Goal: Information Seeking & Learning: Learn about a topic

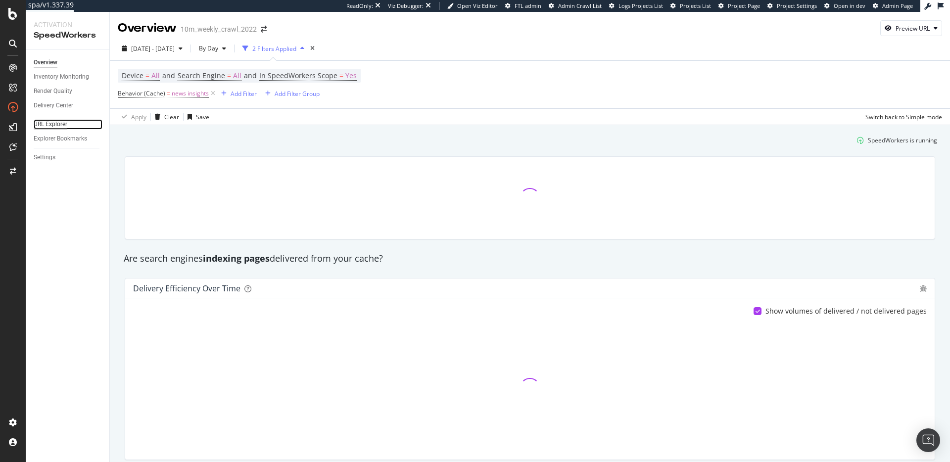
click at [47, 125] on div "URL Explorer" at bounding box center [51, 124] width 34 height 10
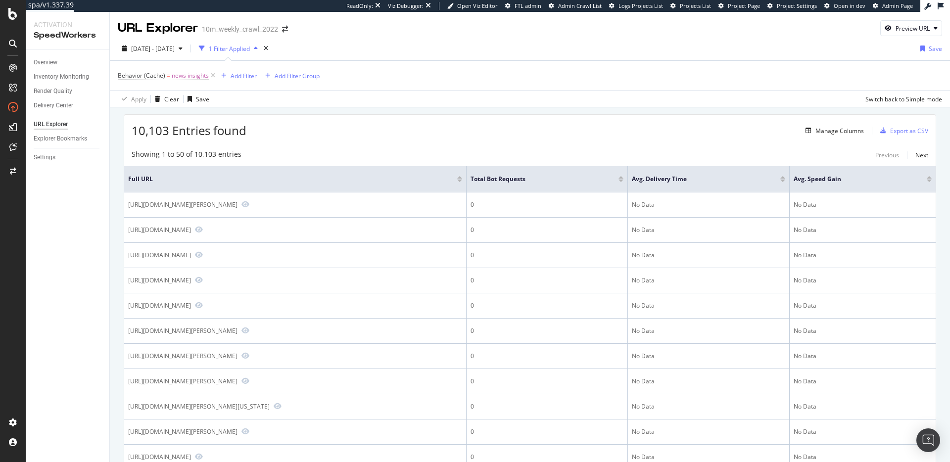
click at [775, 96] on div "Apply Clear Save Switch back to Simple mode" at bounding box center [530, 99] width 840 height 16
click at [505, 136] on div "10,103 Entries found Manage Columns Export as CSV" at bounding box center [529, 127] width 811 height 24
click at [815, 131] on div "Manage Columns" at bounding box center [839, 131] width 48 height 8
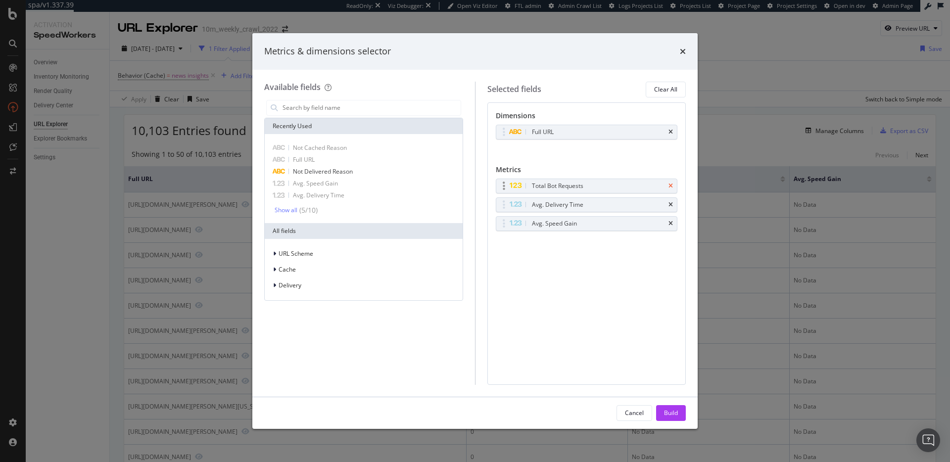
click at [671, 185] on icon "times" at bounding box center [670, 186] width 4 height 6
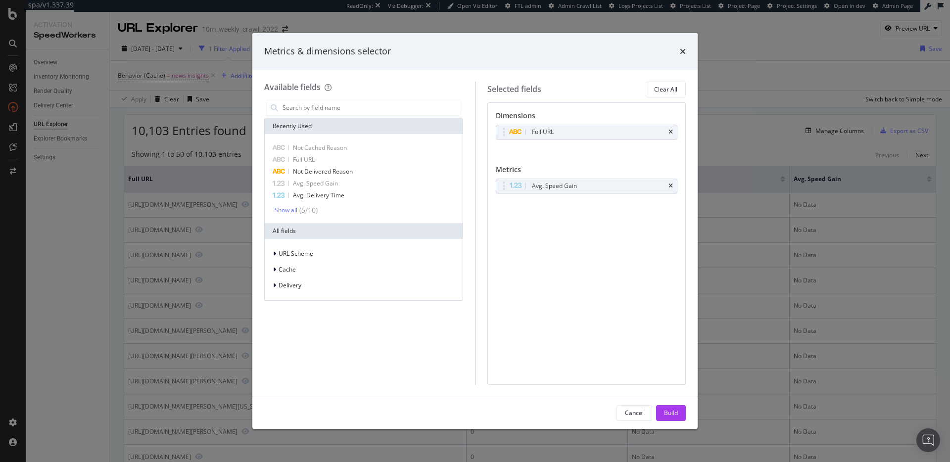
click at [671, 185] on icon "times" at bounding box center [670, 186] width 4 height 6
click at [672, 415] on div "Build" at bounding box center [671, 413] width 14 height 8
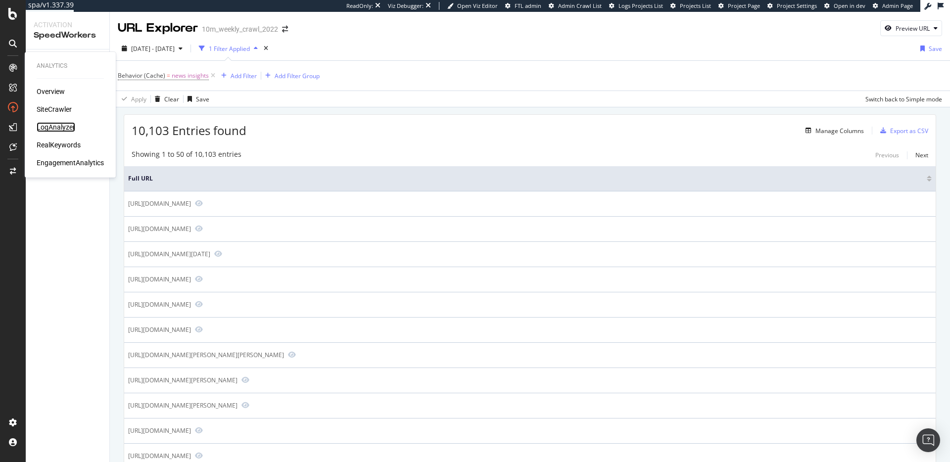
click at [51, 127] on div "LogAnalyzer" at bounding box center [56, 127] width 39 height 10
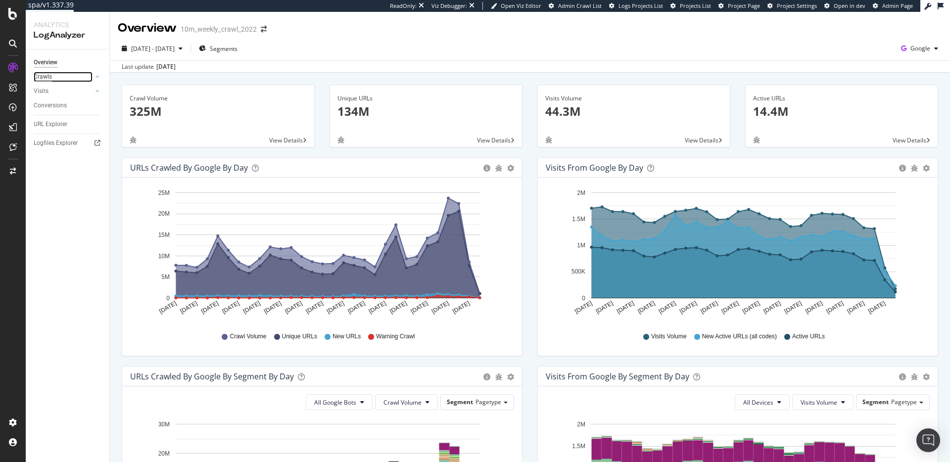
click at [47, 75] on div "Crawls" at bounding box center [43, 77] width 18 height 10
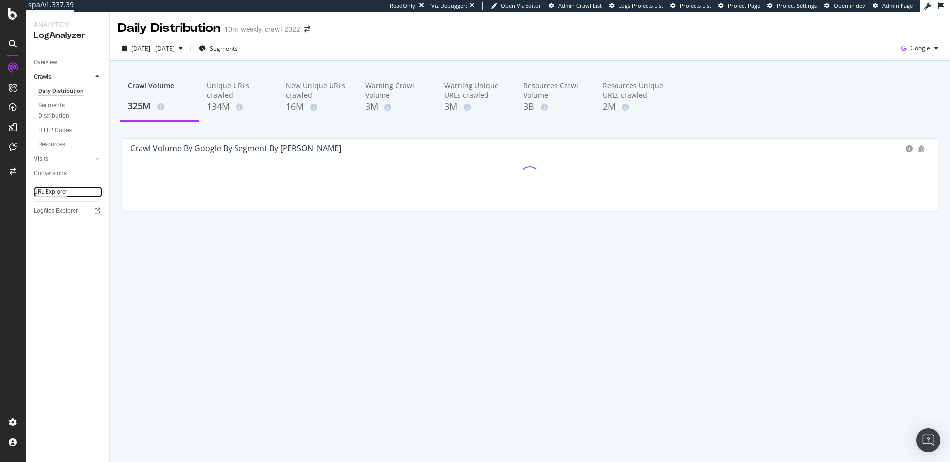
click at [57, 194] on div "URL Explorer" at bounding box center [51, 192] width 34 height 10
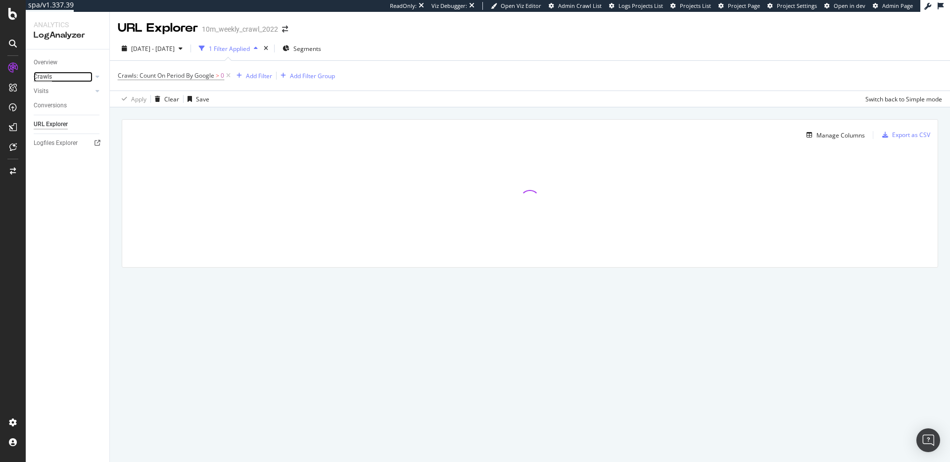
click at [49, 77] on div "Crawls" at bounding box center [43, 77] width 18 height 10
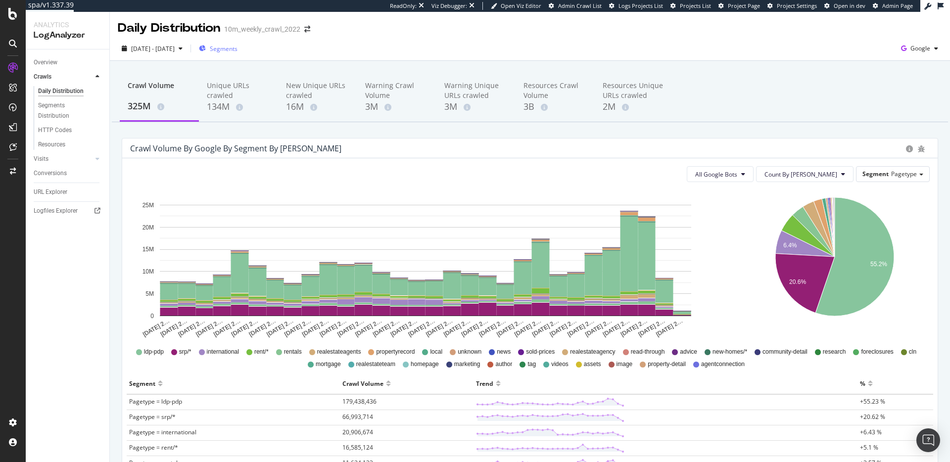
click at [237, 46] on span "Segments" at bounding box center [224, 49] width 28 height 8
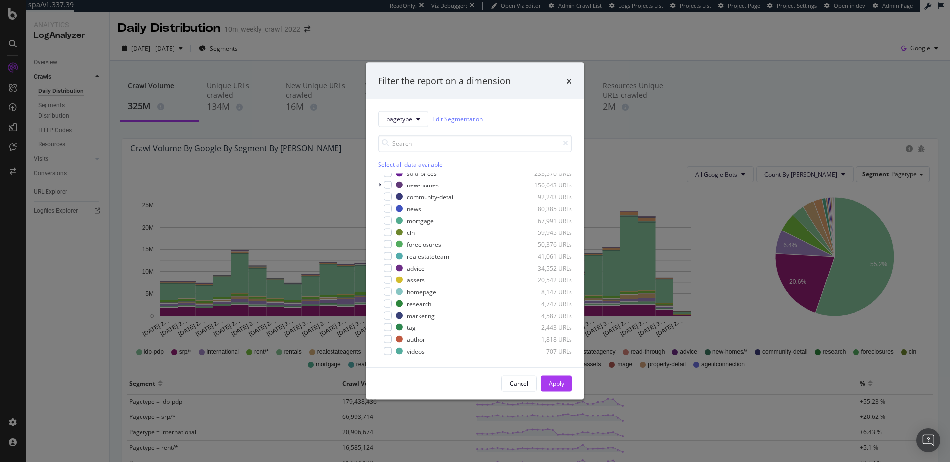
scroll to position [103, 0]
click at [760, 84] on div "Filter the report on a dimension pagetype Edit Segmentation Select all data ava…" at bounding box center [475, 231] width 950 height 462
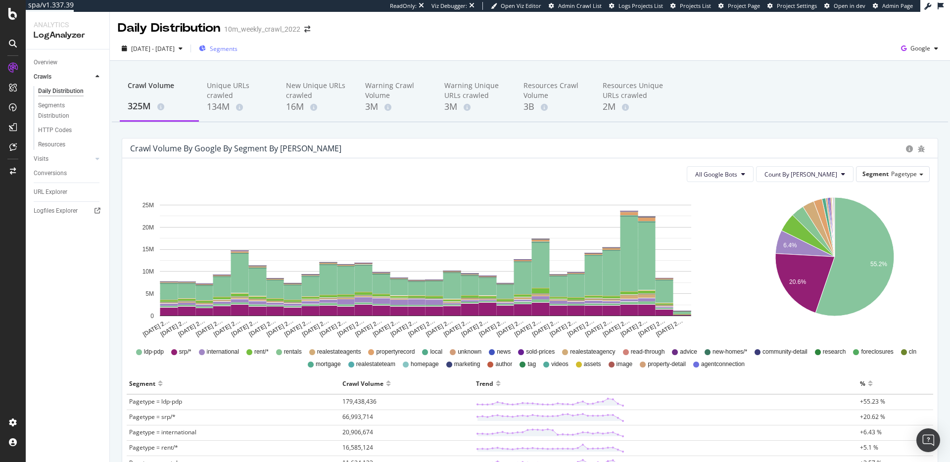
click at [237, 46] on span "Segments" at bounding box center [224, 49] width 28 height 8
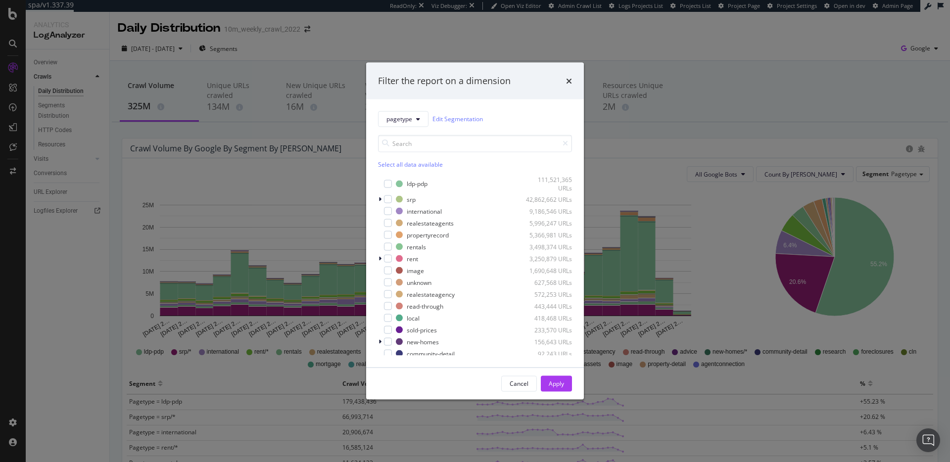
click at [412, 110] on div "pagetype Edit Segmentation Select all data available ldp-pdp 111,521,365 URLs s…" at bounding box center [475, 233] width 218 height 268
click at [408, 118] on span "pagetype" at bounding box center [399, 119] width 26 height 8
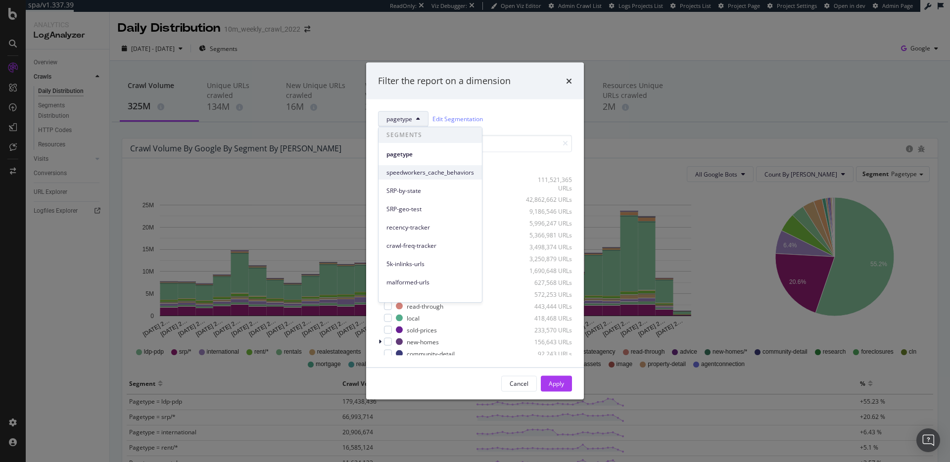
click at [431, 171] on span "speedworkers_cache_behaviors" at bounding box center [430, 172] width 88 height 9
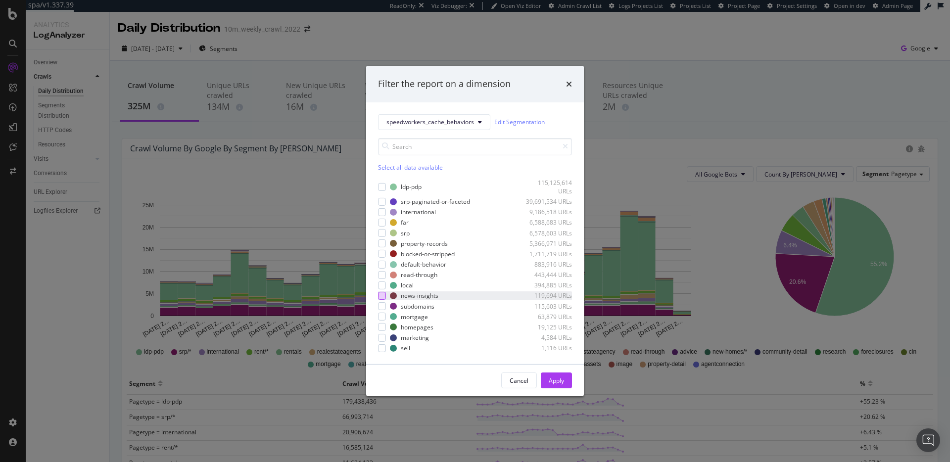
click at [383, 295] on div "modal" at bounding box center [382, 296] width 8 height 8
click at [555, 383] on div "Apply" at bounding box center [556, 380] width 15 height 8
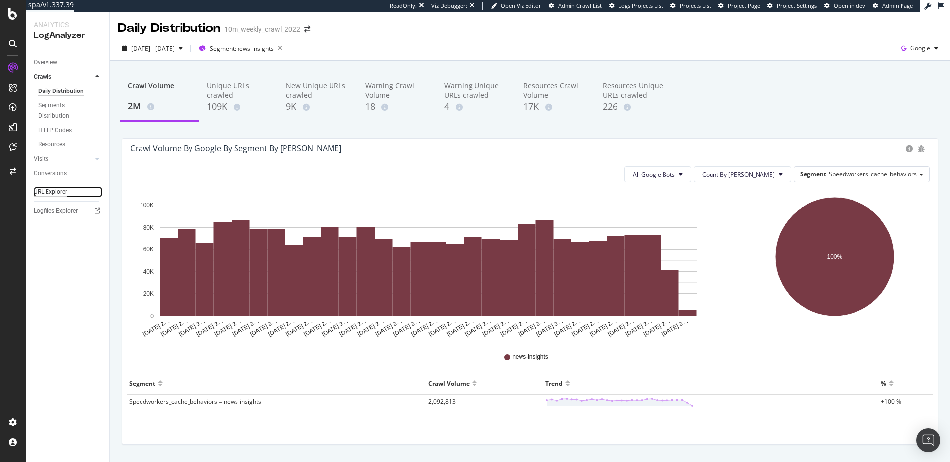
click at [63, 190] on div "URL Explorer" at bounding box center [51, 192] width 34 height 10
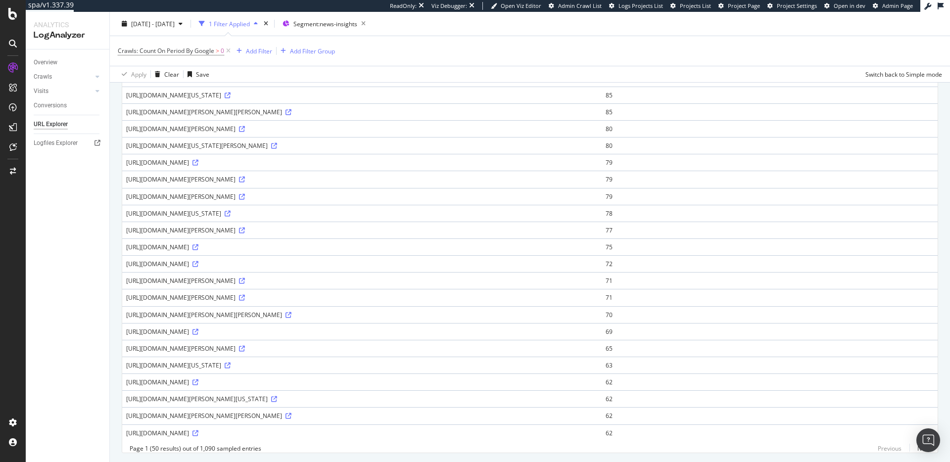
scroll to position [623, 0]
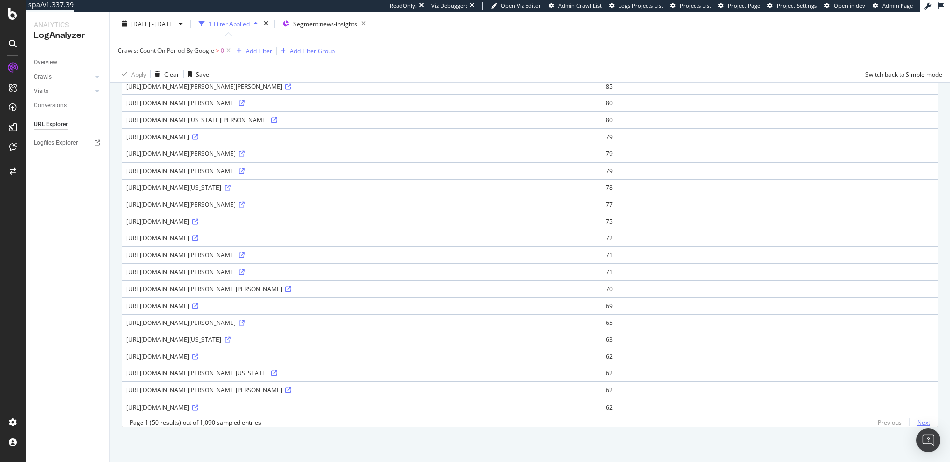
click at [915, 423] on link "Next" at bounding box center [919, 422] width 21 height 14
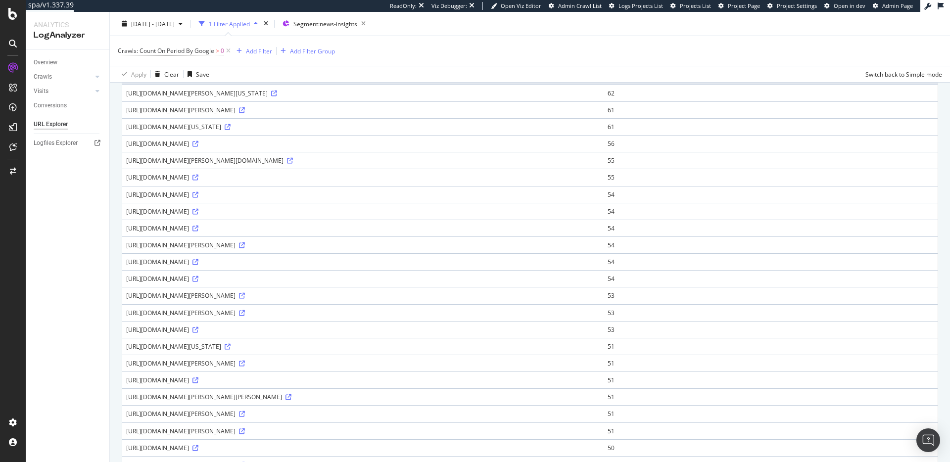
scroll to position [0, 0]
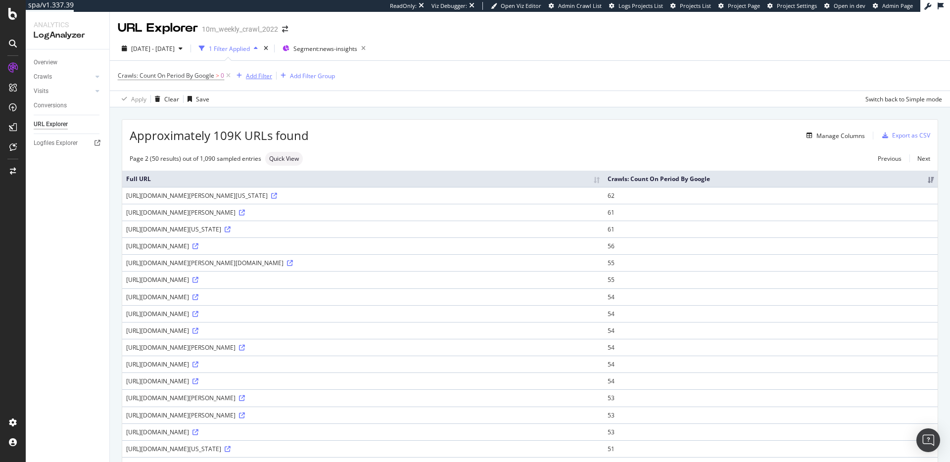
click at [264, 77] on div "Add Filter" at bounding box center [259, 76] width 26 height 8
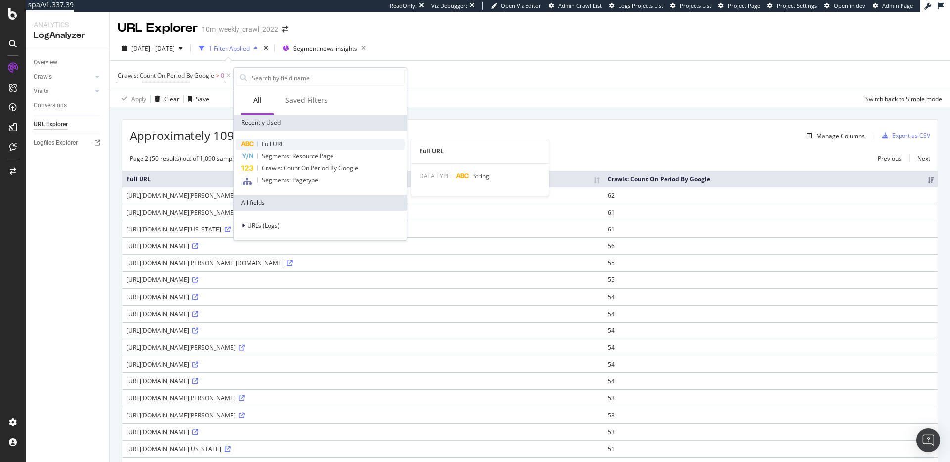
click at [290, 144] on div "Full URL" at bounding box center [319, 144] width 169 height 12
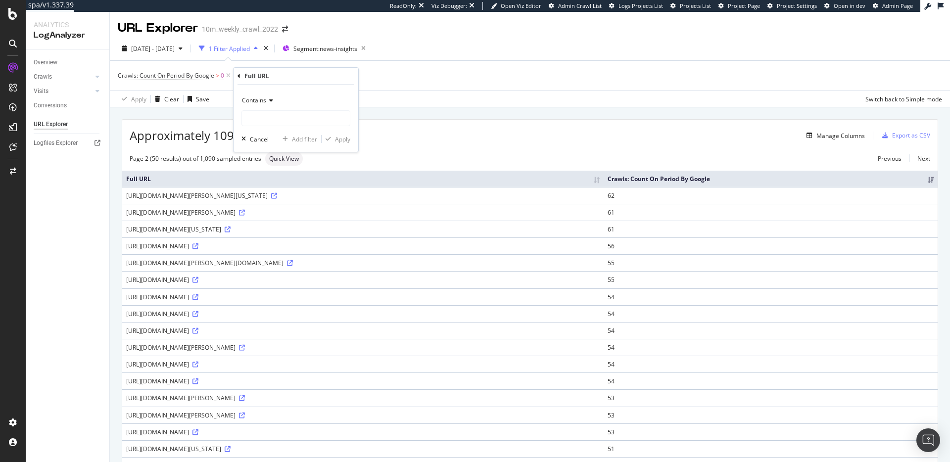
click at [265, 102] on span "Contains" at bounding box center [254, 100] width 24 height 8
click at [294, 210] on div "Doesn't contain" at bounding box center [297, 210] width 106 height 13
click at [310, 120] on input "text" at bounding box center [296, 118] width 108 height 16
type input "?"
click at [344, 139] on div "Apply" at bounding box center [342, 139] width 15 height 8
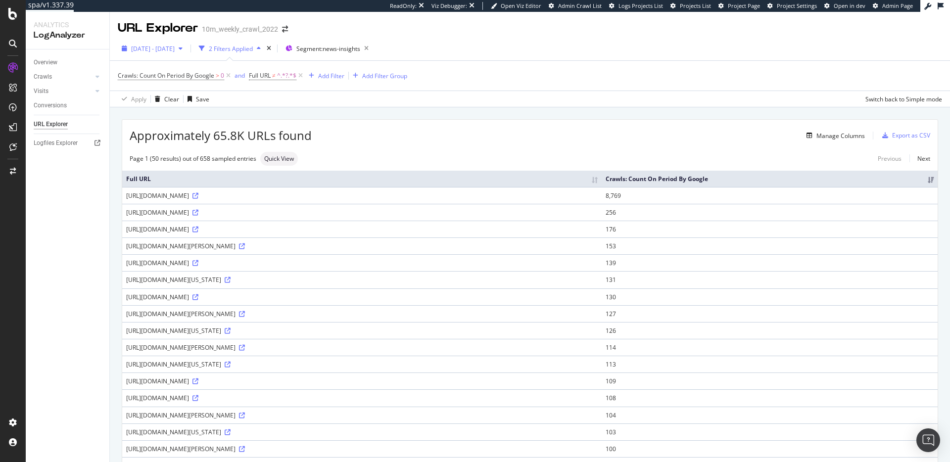
click at [175, 49] on span "2025 Aug. 25th - Sep. 23rd" at bounding box center [153, 49] width 44 height 8
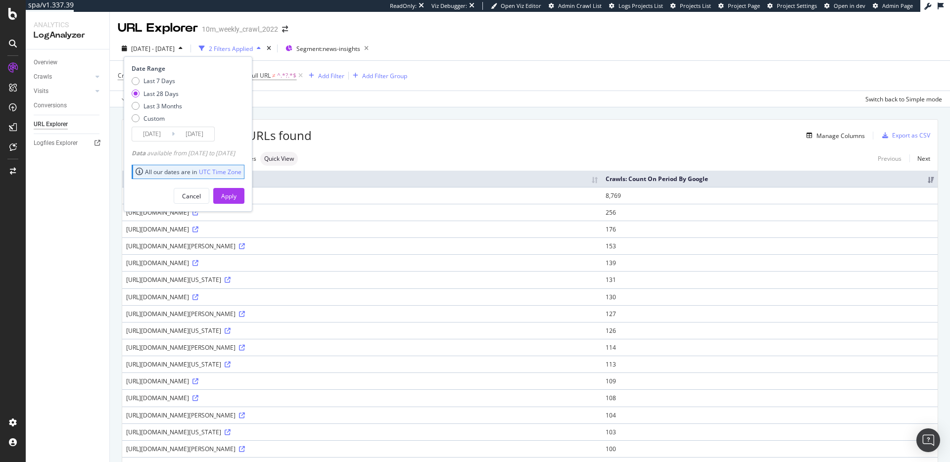
click at [175, 49] on span "2025 Aug. 25th - Sep. 23rd" at bounding box center [153, 49] width 44 height 8
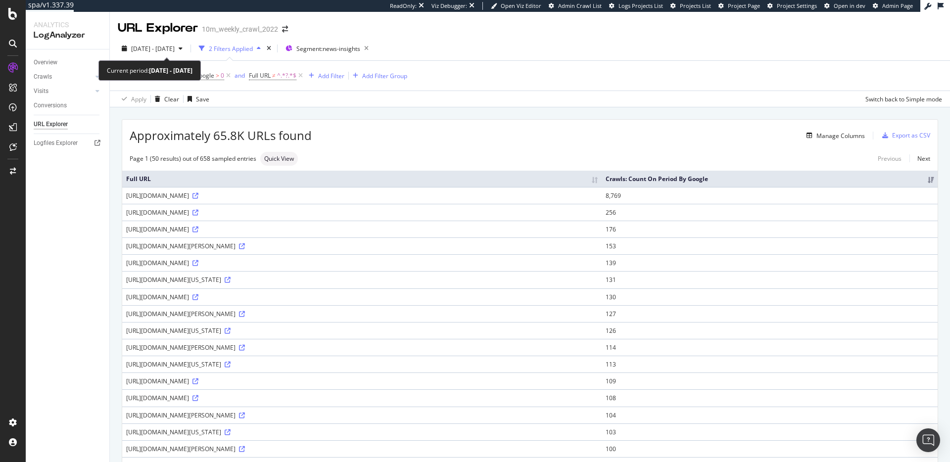
click at [175, 49] on span "2025 Aug. 25th - Sep. 23rd" at bounding box center [153, 49] width 44 height 8
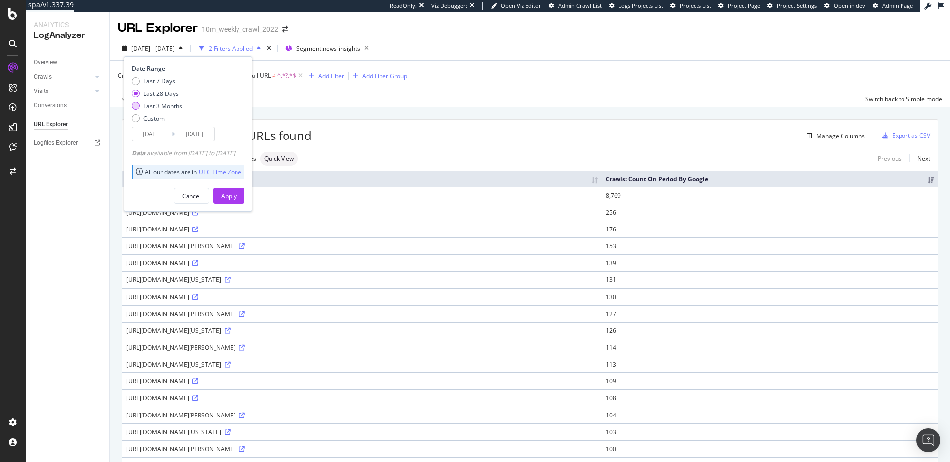
click at [159, 108] on div "Last 3 Months" at bounding box center [162, 106] width 39 height 8
type input "2025/06/24"
click at [236, 194] on div "Apply" at bounding box center [228, 196] width 15 height 8
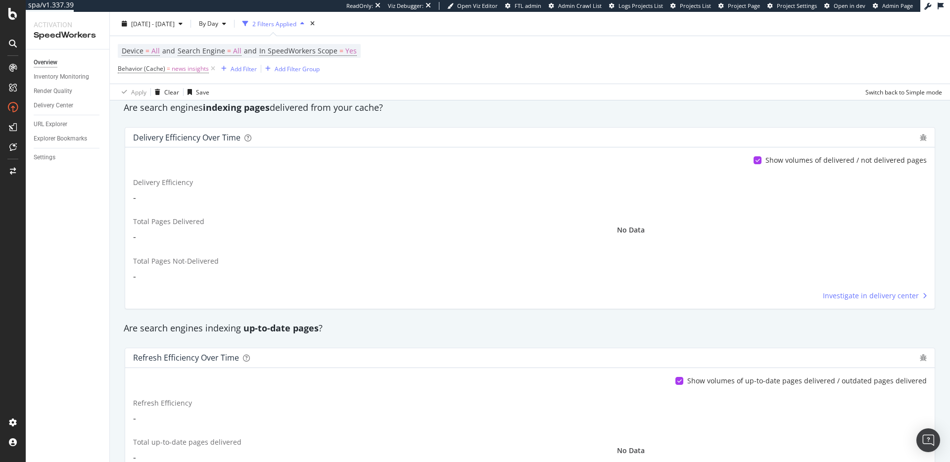
scroll to position [320, 0]
